Goal: Task Accomplishment & Management: Use online tool/utility

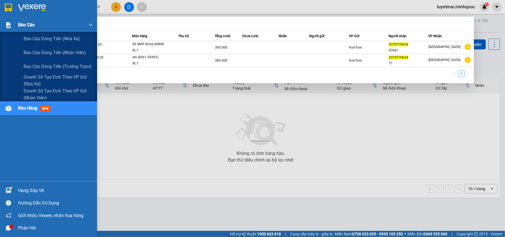
click at [30, 22] on span "Báo cáo" at bounding box center [26, 24] width 17 height 7
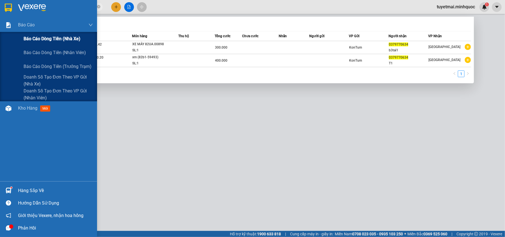
click at [49, 41] on span "Báo cáo dòng tiền (nhà xe)" at bounding box center [52, 38] width 57 height 7
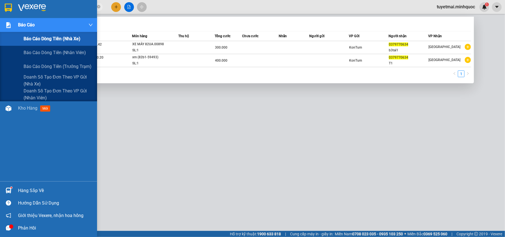
click at [51, 41] on span "Báo cáo dòng tiền (nhà xe)" at bounding box center [52, 38] width 57 height 7
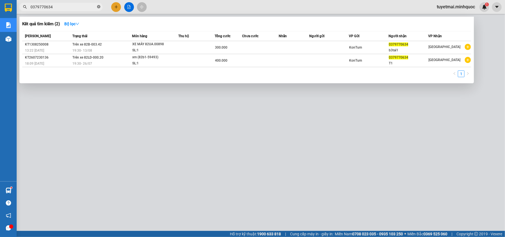
click at [98, 6] on icon "close-circle" at bounding box center [98, 6] width 3 height 3
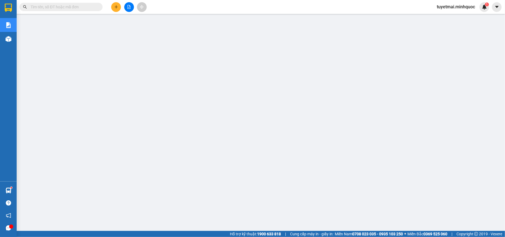
click at [69, 7] on input "text" at bounding box center [63, 7] width 65 height 6
paste input "PQ1408250031"
type input "PQ1408250031"
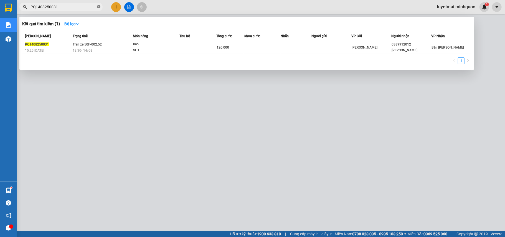
click at [98, 5] on icon "close-circle" at bounding box center [98, 6] width 3 height 3
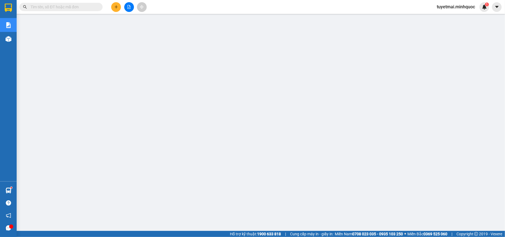
click at [88, 6] on input "text" at bounding box center [63, 7] width 65 height 6
paste input "PQ1108250011"
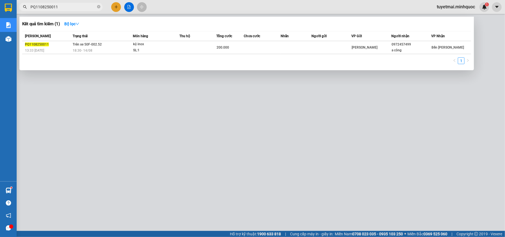
type input "PQ1108250011"
click at [125, 3] on div at bounding box center [252, 118] width 505 height 237
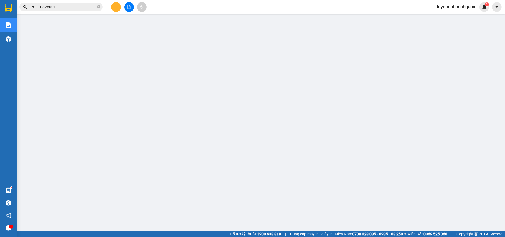
click at [127, 7] on button at bounding box center [129, 7] width 10 height 10
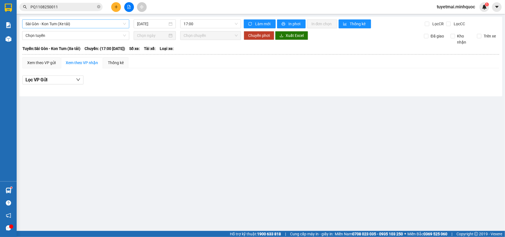
click at [103, 24] on span "Sài Gòn - Kon Tum (Xe tải)" at bounding box center [76, 24] width 100 height 8
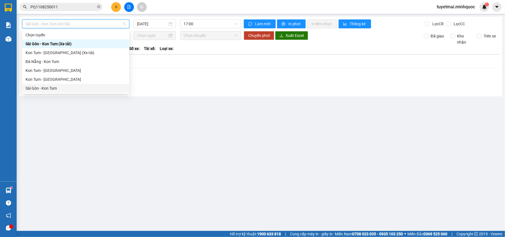
click at [55, 91] on div "Sài Gòn - Kon Tum" at bounding box center [76, 88] width 100 height 6
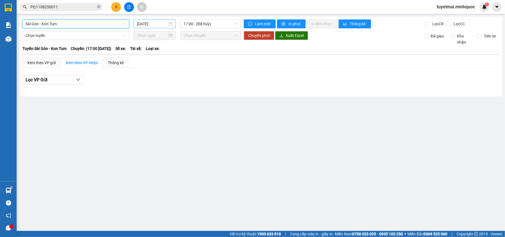
click at [151, 26] on input "[DATE]" at bounding box center [152, 24] width 31 height 6
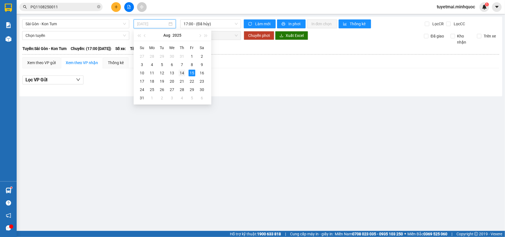
click at [180, 74] on div "14" at bounding box center [182, 73] width 7 height 7
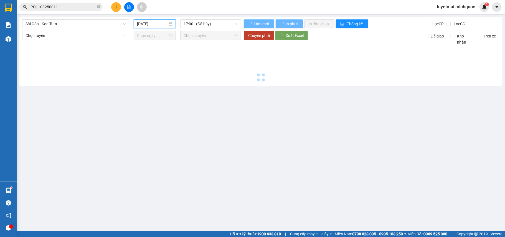
type input "[DATE]"
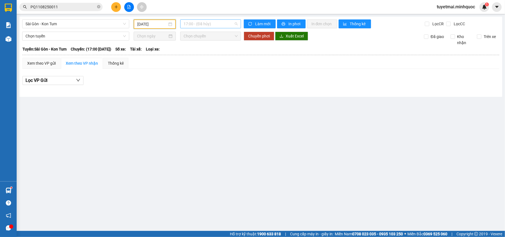
click at [212, 26] on span "17:00 - (Đã hủy)" at bounding box center [211, 24] width 54 height 8
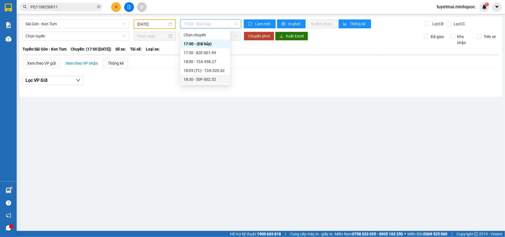
click at [216, 76] on div "18:30 - 50F-002.52" at bounding box center [205, 79] width 50 height 9
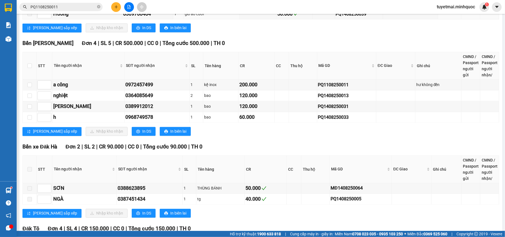
scroll to position [740, 0]
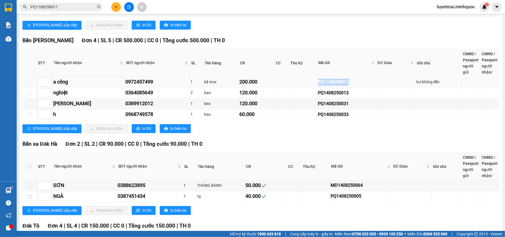
drag, startPoint x: 350, startPoint y: 97, endPoint x: 305, endPoint y: 101, distance: 44.9
click at [305, 88] on tr "a công 0972457499 1 kệ inox 200.000 PQ1108250011 hư không đền" at bounding box center [261, 82] width 477 height 11
copy div "PQ1108250011"
click at [81, 5] on input "PQ1108250011" at bounding box center [63, 7] width 65 height 6
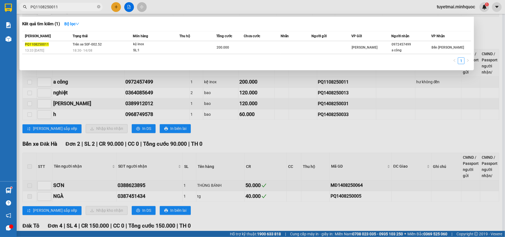
click at [81, 5] on input "PQ1108250011" at bounding box center [63, 7] width 65 height 6
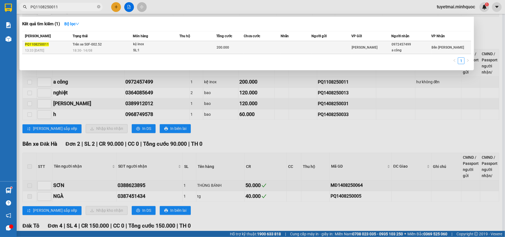
click at [214, 47] on td at bounding box center [198, 47] width 37 height 13
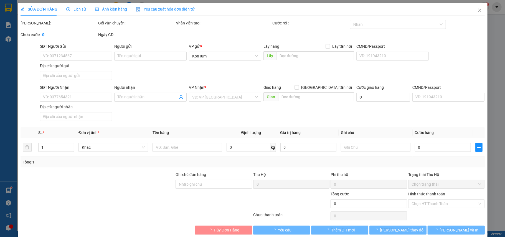
type input "0972457499"
type input "a công"
type input "nh 15/8"
type input "200.000"
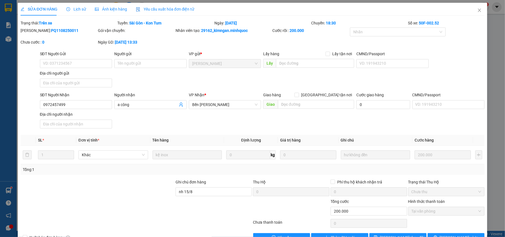
click at [83, 10] on span "Lịch sử" at bounding box center [76, 9] width 20 height 4
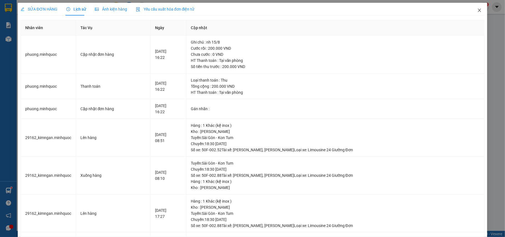
click at [477, 8] on icon "close" at bounding box center [479, 10] width 4 height 4
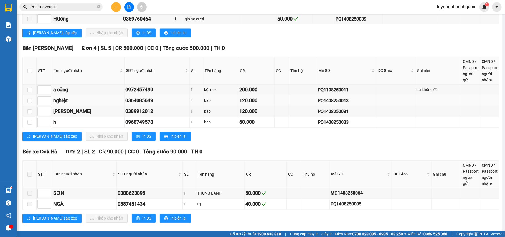
scroll to position [740, 0]
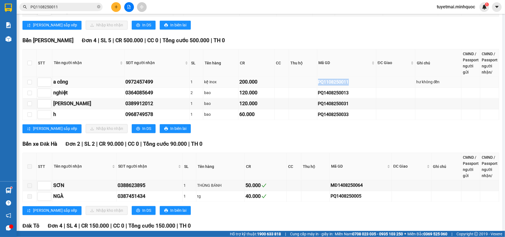
drag, startPoint x: 347, startPoint y: 100, endPoint x: 312, endPoint y: 103, distance: 34.8
click at [317, 88] on td "PQ1108250011" at bounding box center [346, 82] width 59 height 11
